Goal: Task Accomplishment & Management: Manage account settings

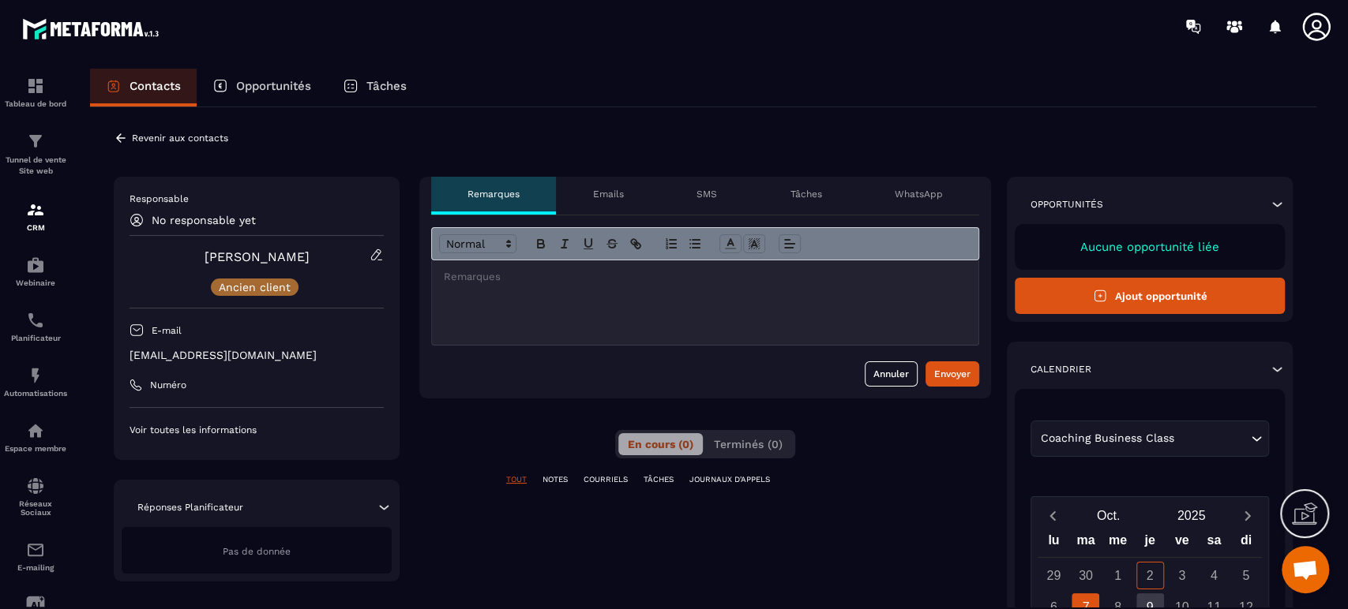
click at [375, 255] on icon at bounding box center [376, 255] width 14 height 14
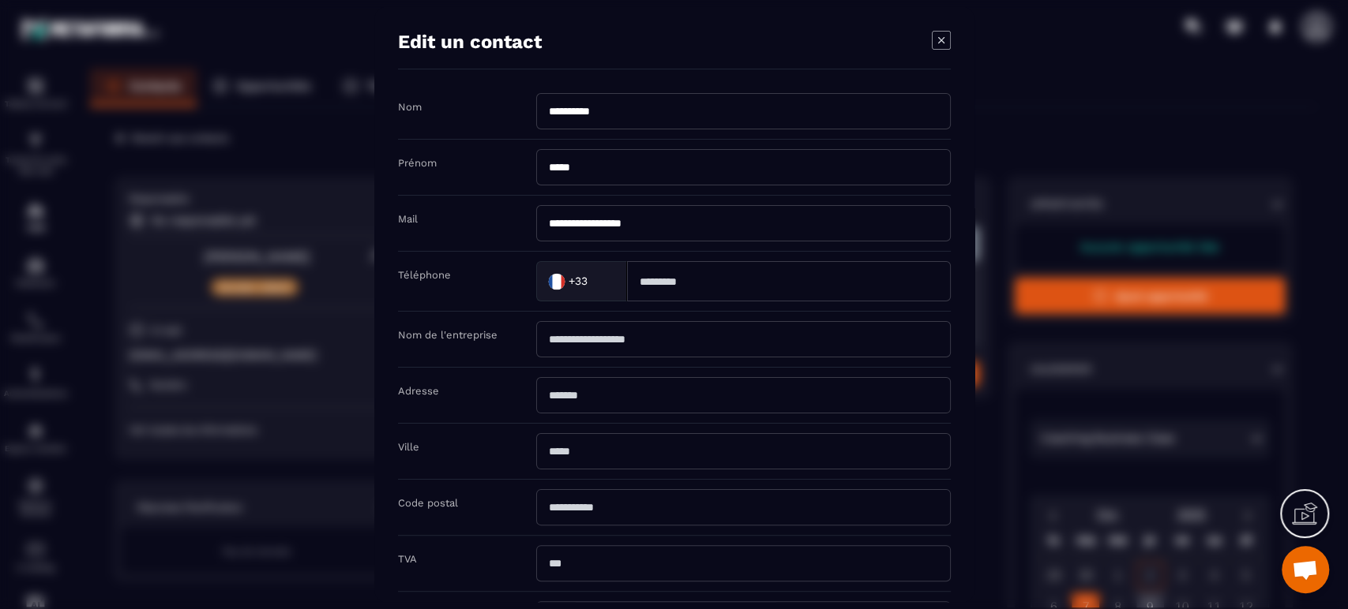
click at [933, 38] on icon "Modal window" at bounding box center [940, 40] width 19 height 19
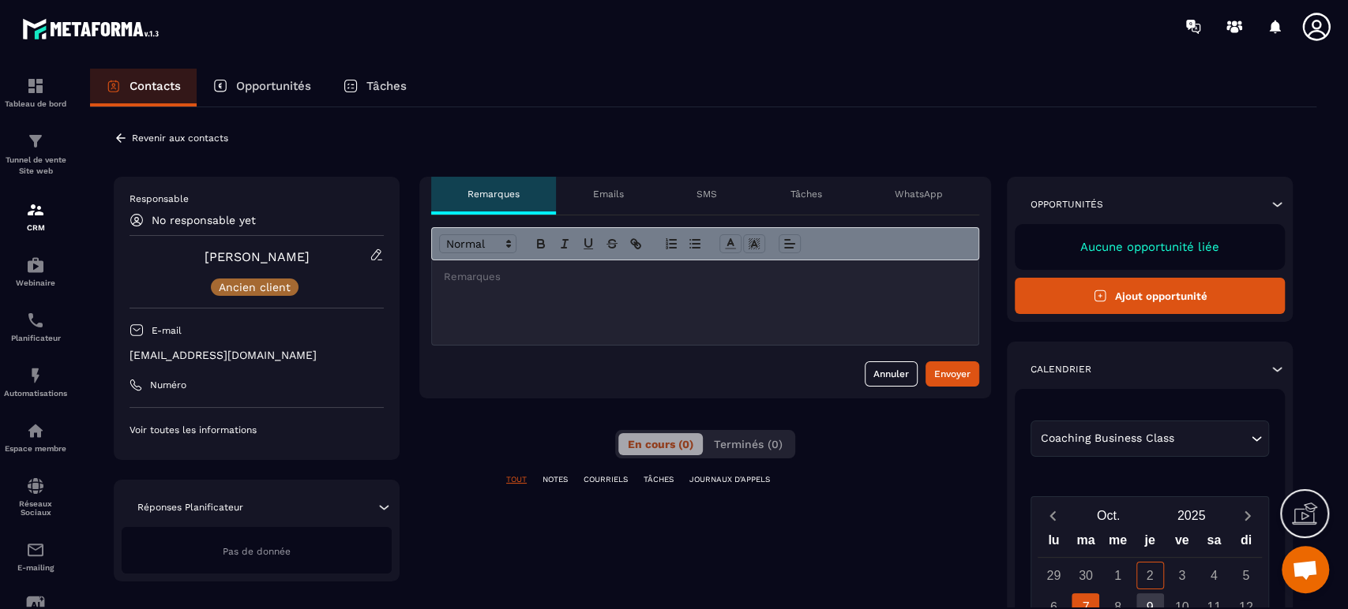
click at [121, 136] on icon at bounding box center [121, 138] width 14 height 14
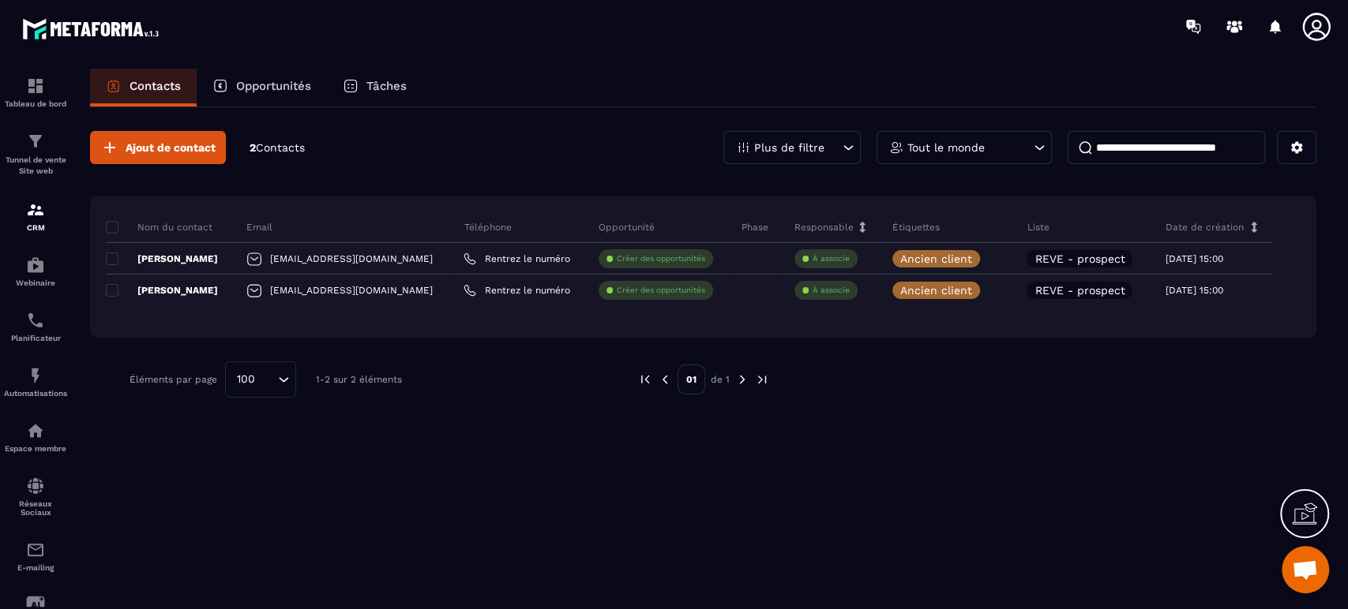
click at [114, 291] on span at bounding box center [112, 290] width 13 height 13
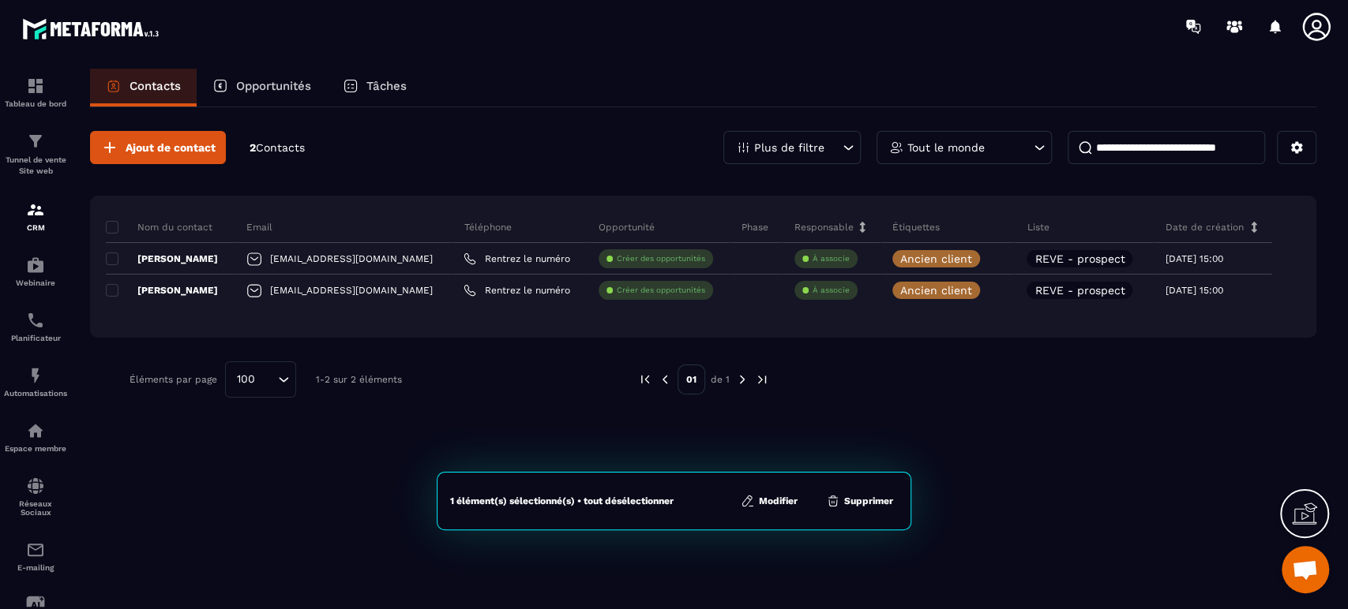
click at [769, 497] on button "Modifier" at bounding box center [769, 501] width 66 height 16
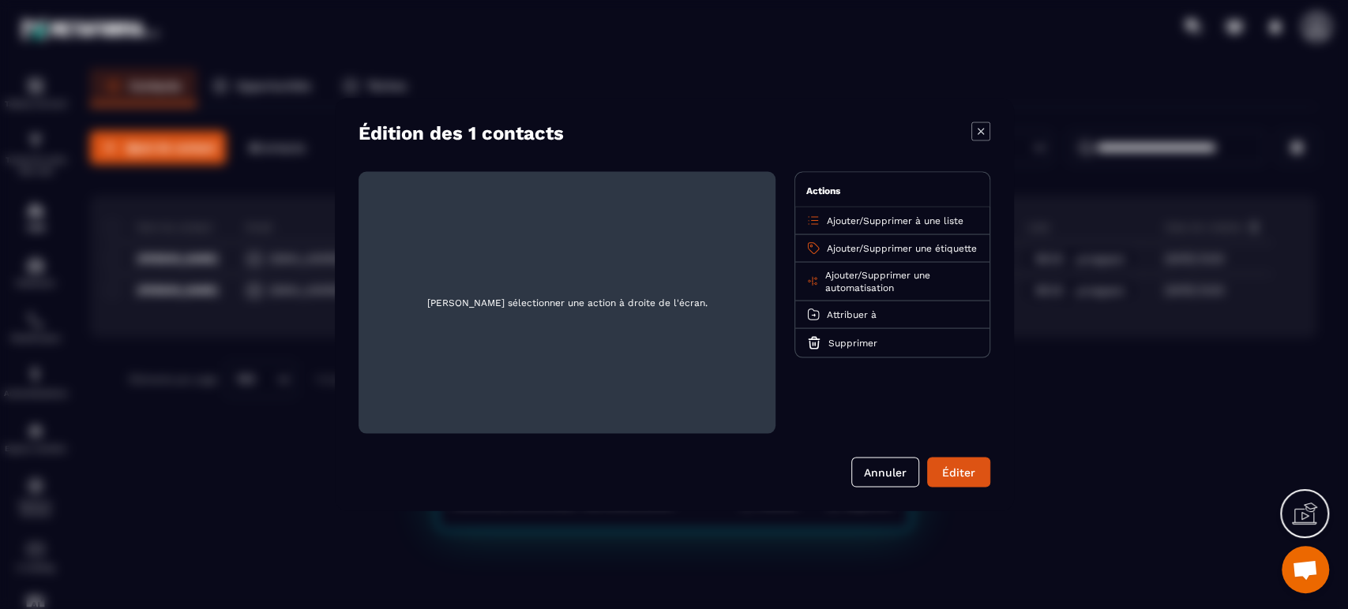
click at [883, 213] on div "Ajouter / Supprimer à une liste" at bounding box center [892, 222] width 194 height 28
click at [880, 219] on span "Supprimer à une liste" at bounding box center [913, 221] width 100 height 11
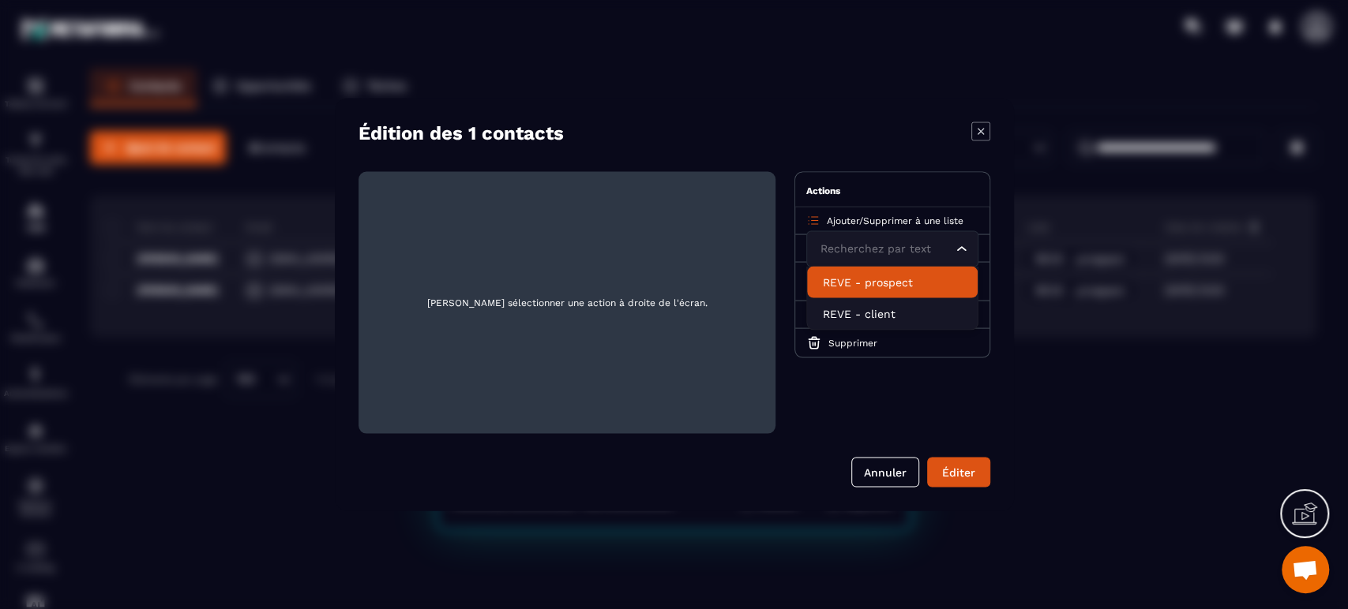
click at [868, 290] on p "REVE - prospect" at bounding box center [892, 283] width 139 height 16
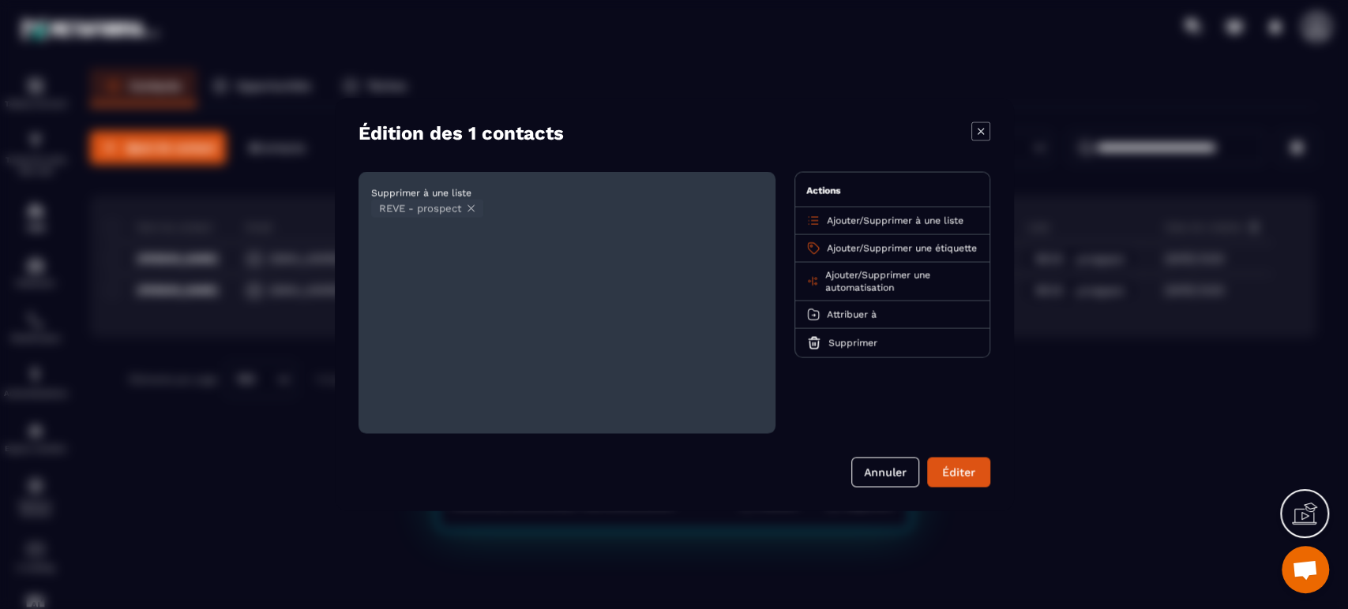
click at [958, 472] on button "Éditer" at bounding box center [958, 473] width 63 height 30
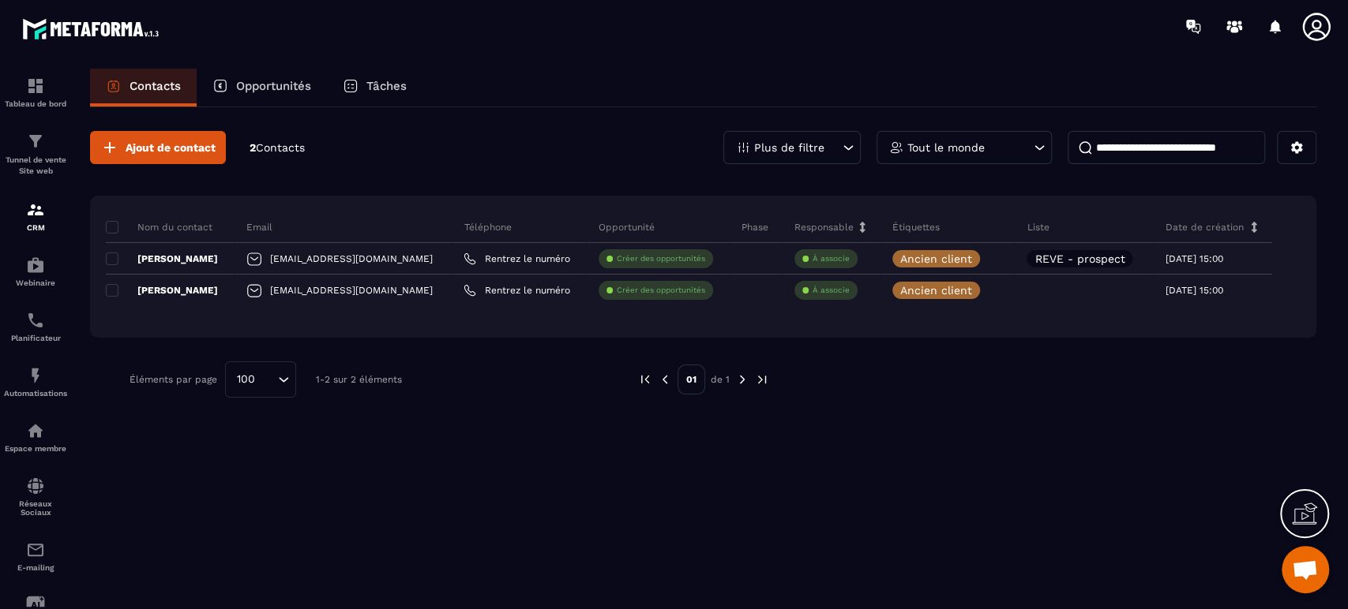
click at [112, 285] on span at bounding box center [112, 290] width 13 height 13
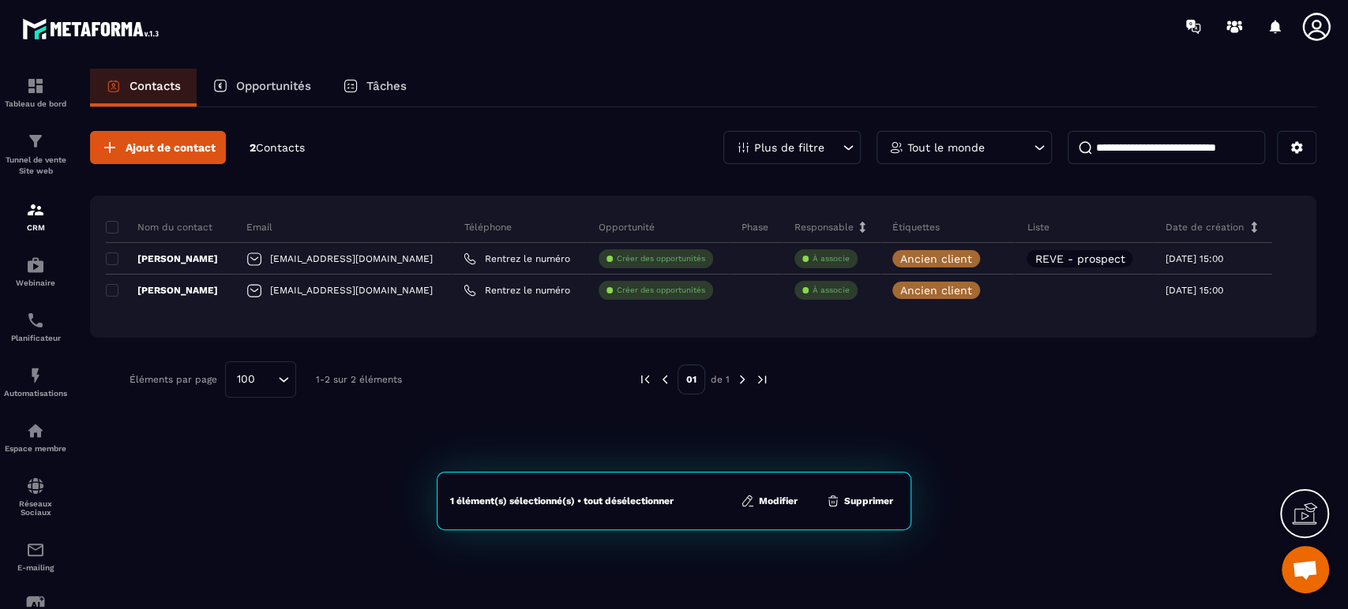
click at [793, 503] on button "Modifier" at bounding box center [769, 501] width 66 height 16
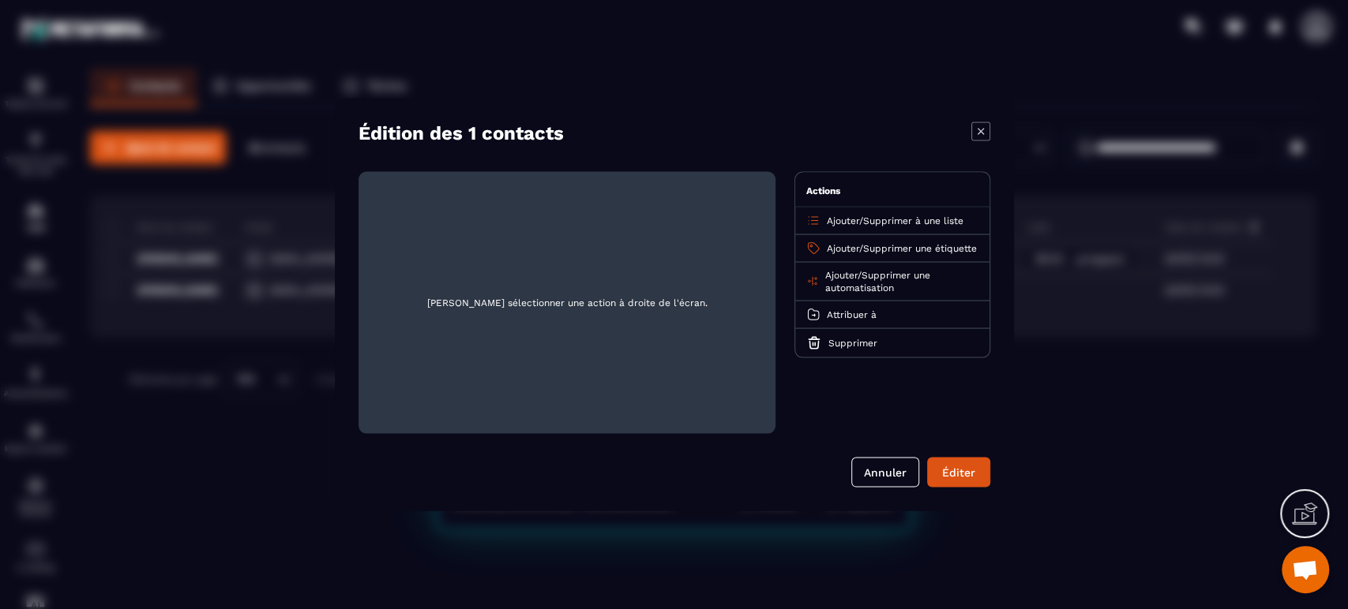
click at [873, 223] on span "Supprimer à une liste" at bounding box center [913, 221] width 100 height 11
click at [877, 313] on p "REVE - client" at bounding box center [892, 314] width 139 height 16
click at [943, 465] on button "Éditer" at bounding box center [958, 473] width 63 height 30
